Goal: Task Accomplishment & Management: Manage account settings

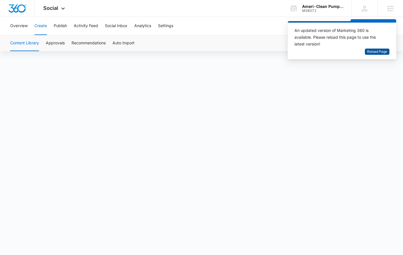
click at [380, 50] on span "Reload Page" at bounding box center [377, 51] width 20 height 5
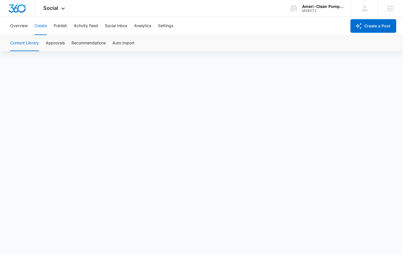
click at [2, 21] on div "Overview Create Publish Activity Feed Social Inbox Analytics Settings Create a …" at bounding box center [201, 26] width 403 height 18
click at [306, 0] on div "Ameri-Clean Pumping, Inc. M38071 Your Accounts View All" at bounding box center [316, 8] width 71 height 17
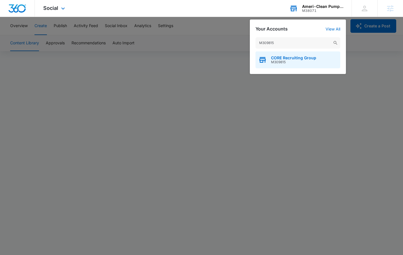
type input "M309815"
click at [285, 59] on span "CORE Recruiting Group" at bounding box center [293, 58] width 45 height 5
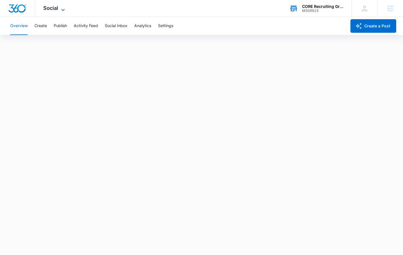
click at [54, 7] on span "Social" at bounding box center [50, 8] width 15 height 6
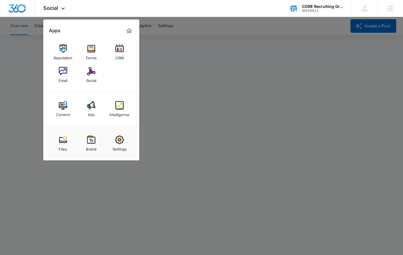
click at [37, 36] on div at bounding box center [201, 127] width 403 height 255
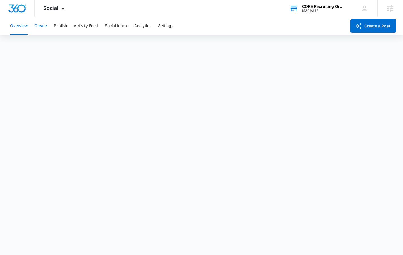
click at [41, 27] on button "Create" at bounding box center [40, 26] width 12 height 18
click at [40, 25] on button "Create" at bounding box center [40, 26] width 12 height 18
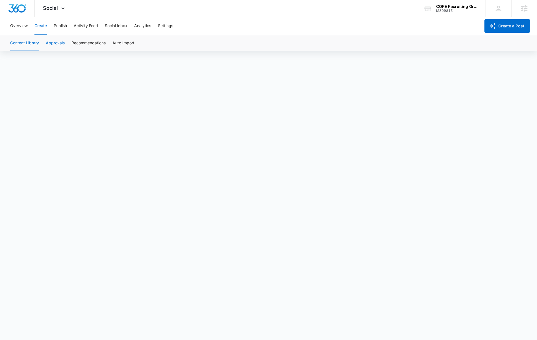
click at [61, 43] on button "Approvals" at bounding box center [55, 43] width 19 height 16
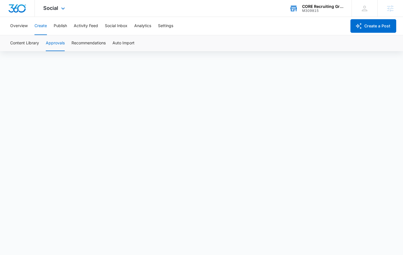
click at [306, 14] on div "CORE Recruiting Group M309815 Your Accounts View All" at bounding box center [316, 8] width 71 height 17
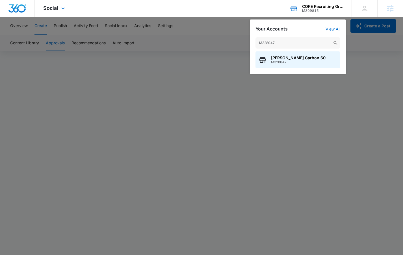
type input "M328047"
click at [291, 65] on div "[PERSON_NAME] Carbon 60 M328047" at bounding box center [297, 59] width 85 height 17
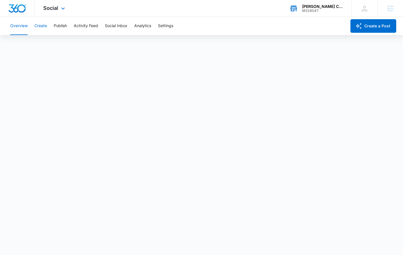
click at [44, 25] on button "Create" at bounding box center [40, 26] width 12 height 18
